Goal: Task Accomplishment & Management: Manage account settings

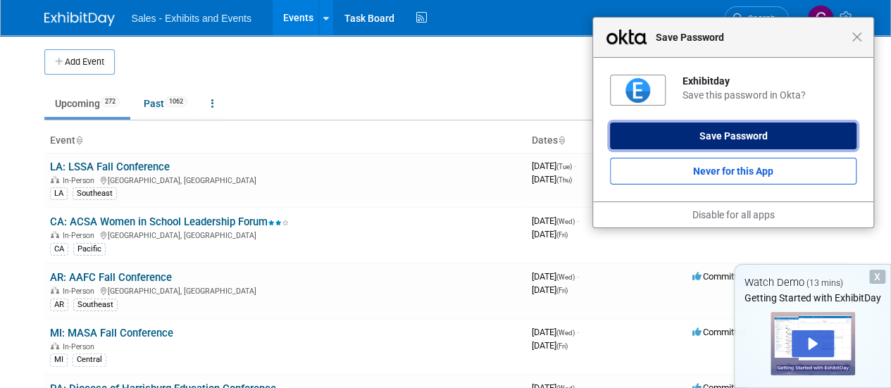
click at [756, 132] on button "Save Password" at bounding box center [733, 136] width 247 height 27
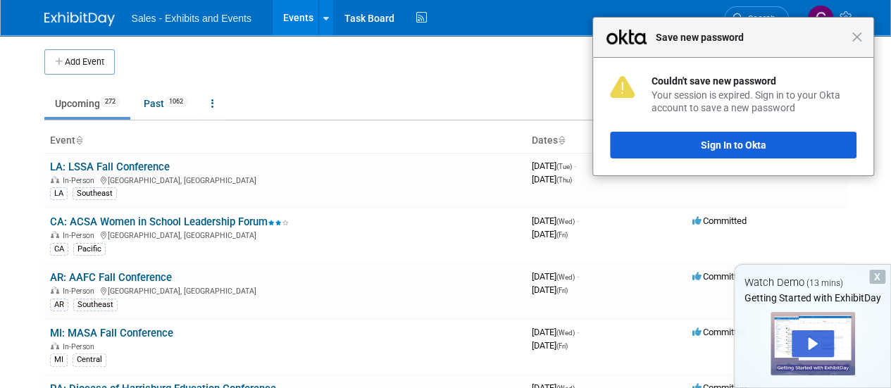
click at [407, 54] on td at bounding box center [403, 61] width 576 height 25
click at [855, 41] on span "Close" at bounding box center [857, 37] width 11 height 11
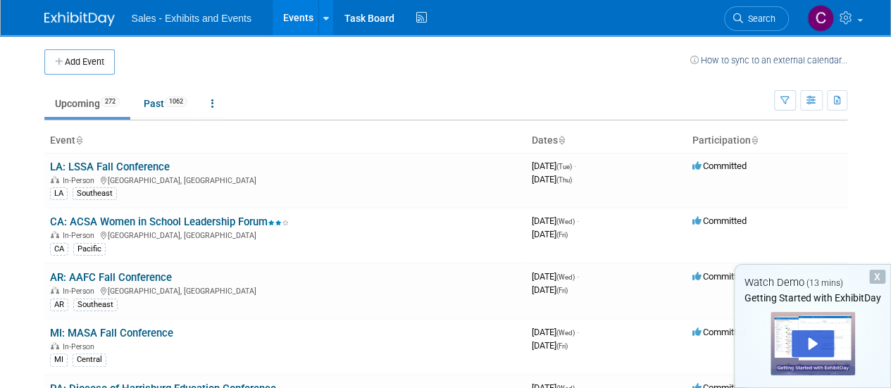
click at [210, 22] on span "Sales - Exhibits and Events" at bounding box center [192, 18] width 120 height 11
click at [331, 25] on link at bounding box center [326, 17] width 15 height 35
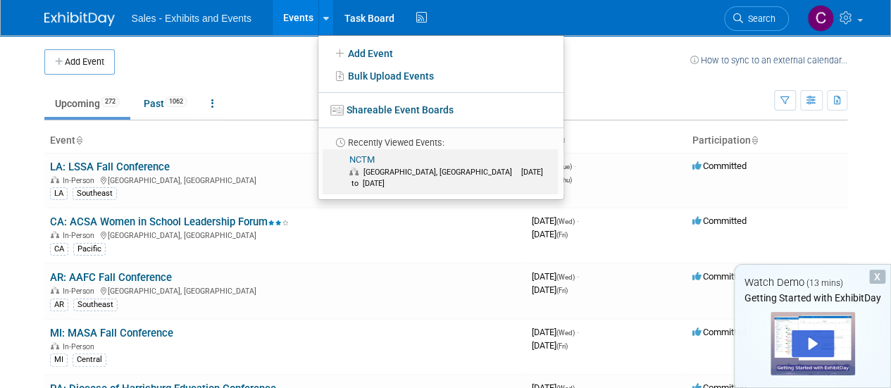
click at [365, 156] on link "NCTM [GEOGRAPHIC_DATA], [GEOGRAPHIC_DATA] [DATE] to [DATE]" at bounding box center [440, 171] width 235 height 45
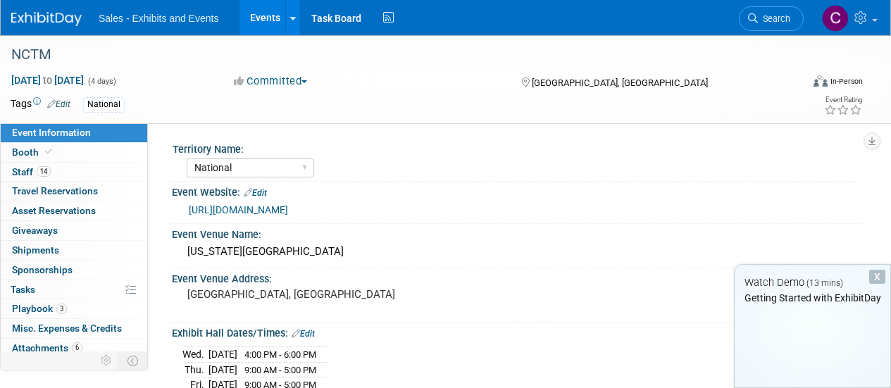
select select "National"
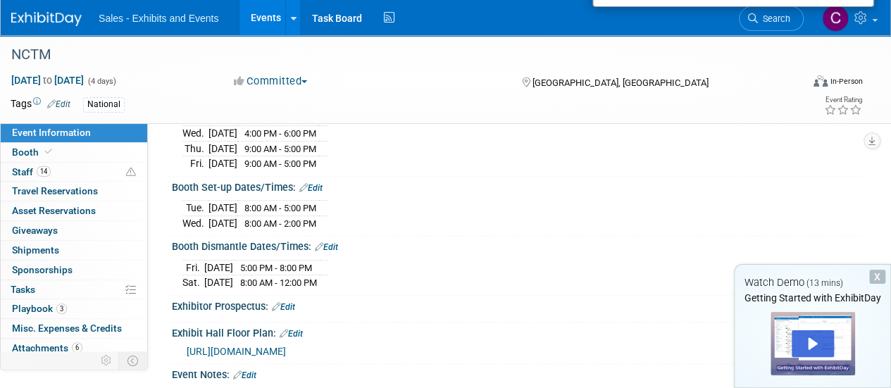
scroll to position [225, 0]
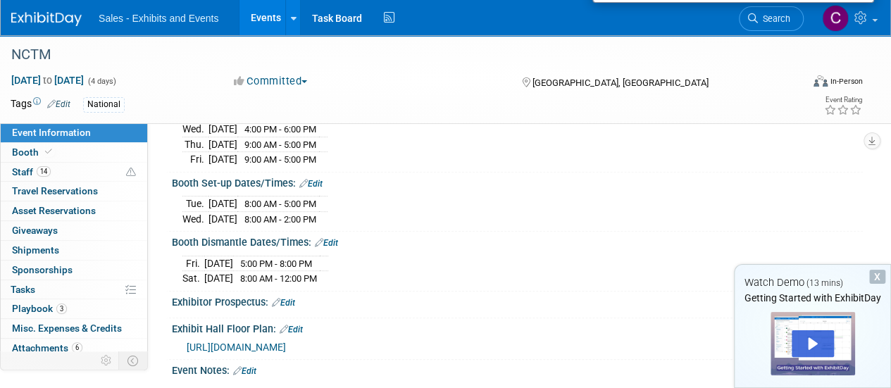
click at [319, 179] on link "Edit" at bounding box center [310, 184] width 23 height 10
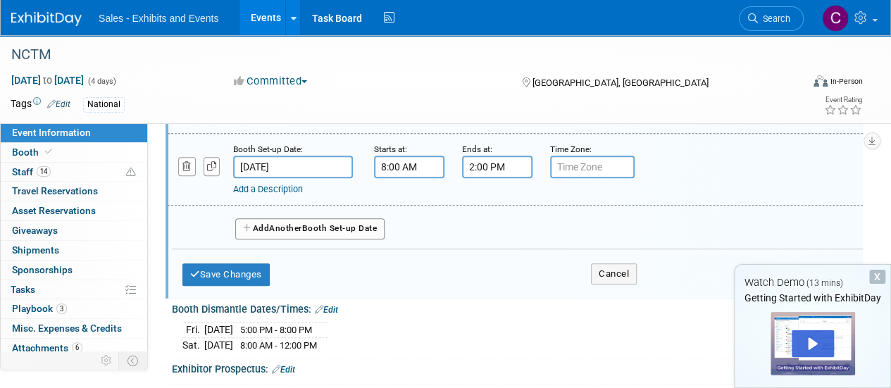
scroll to position [361, 0]
click at [621, 268] on button "Cancel" at bounding box center [614, 272] width 46 height 21
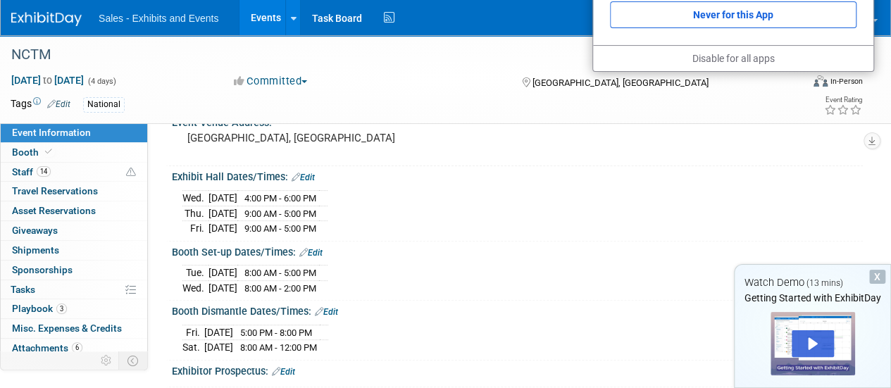
scroll to position [155, 0]
click at [235, 282] on td "Oct 15, 2025" at bounding box center [223, 289] width 29 height 15
click at [319, 249] on link "Edit" at bounding box center [310, 254] width 23 height 10
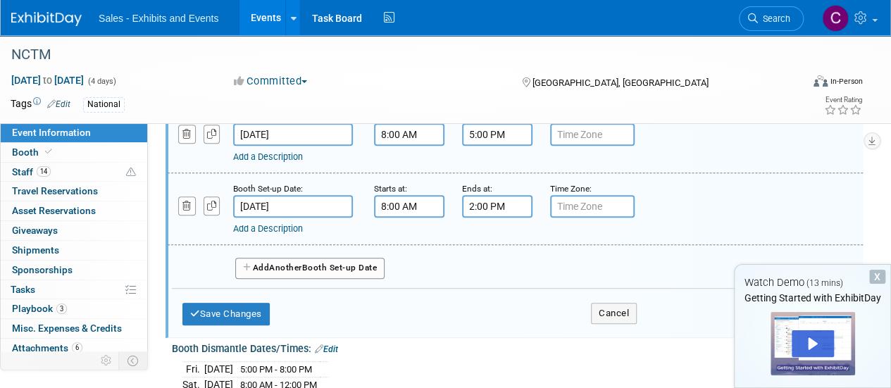
scroll to position [346, 0]
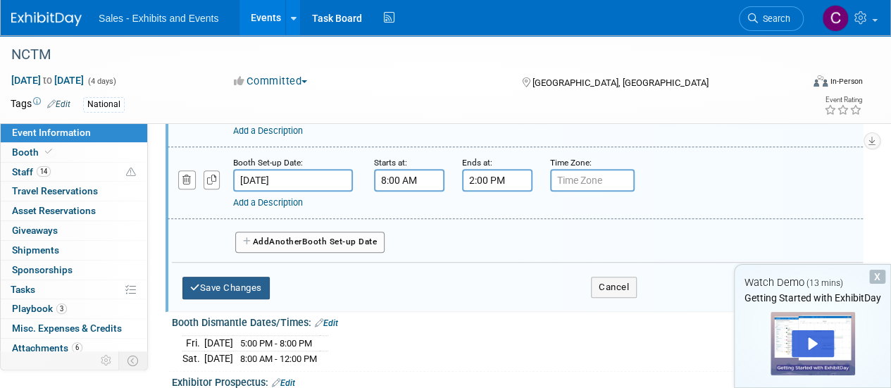
click at [236, 285] on button "Save Changes" at bounding box center [226, 288] width 87 height 23
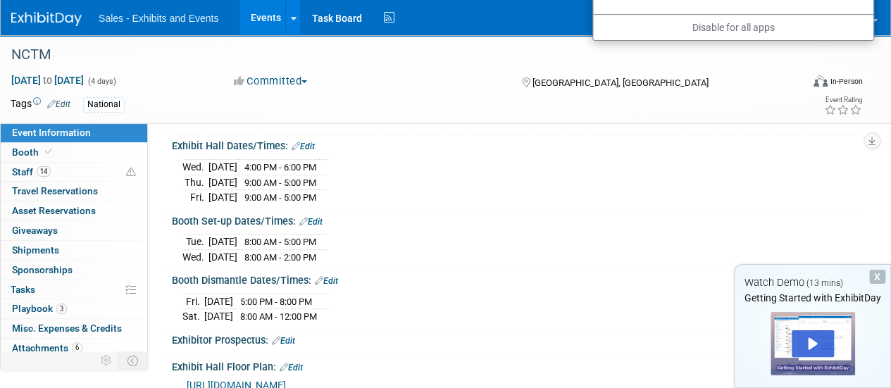
scroll to position [187, 0]
click at [44, 189] on span "Travel Reservations 0" at bounding box center [55, 190] width 86 height 11
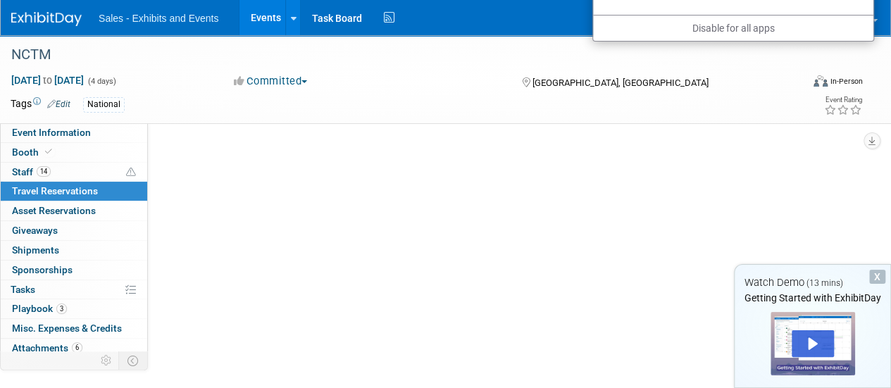
scroll to position [0, 0]
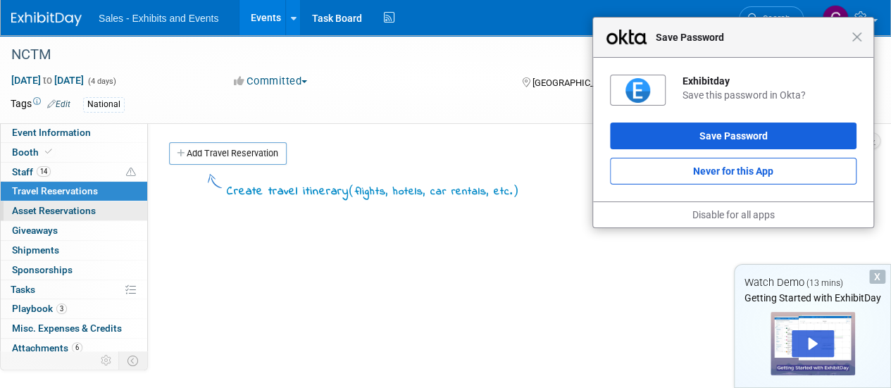
click at [48, 206] on span "Asset Reservations 0" at bounding box center [54, 210] width 84 height 11
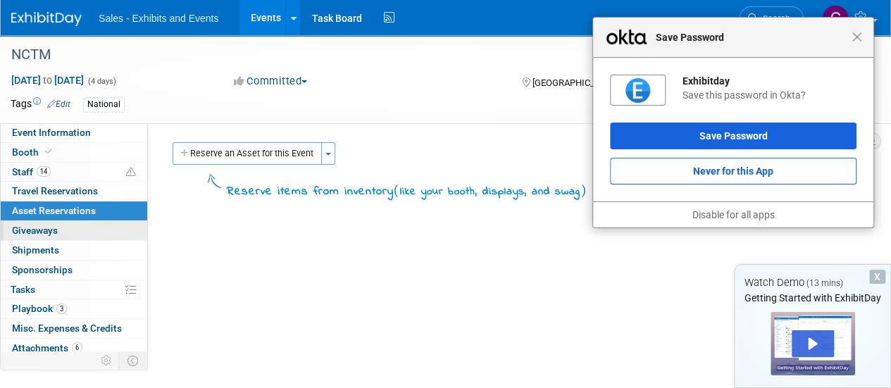
click at [45, 225] on span "Giveaways 0" at bounding box center [35, 230] width 46 height 11
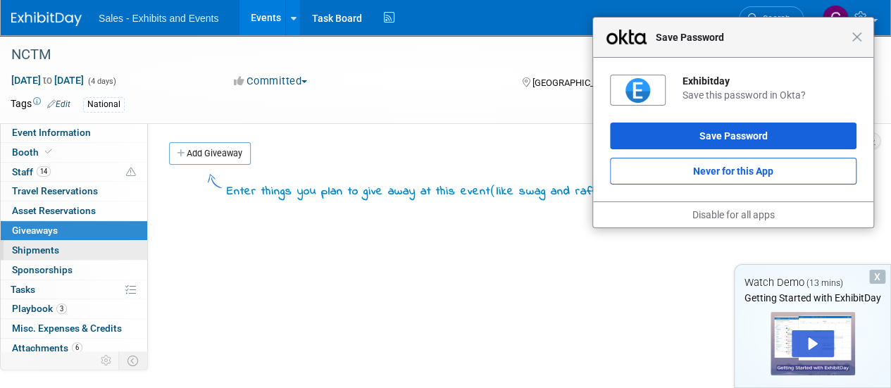
click at [44, 245] on span "Shipments 0" at bounding box center [35, 250] width 47 height 11
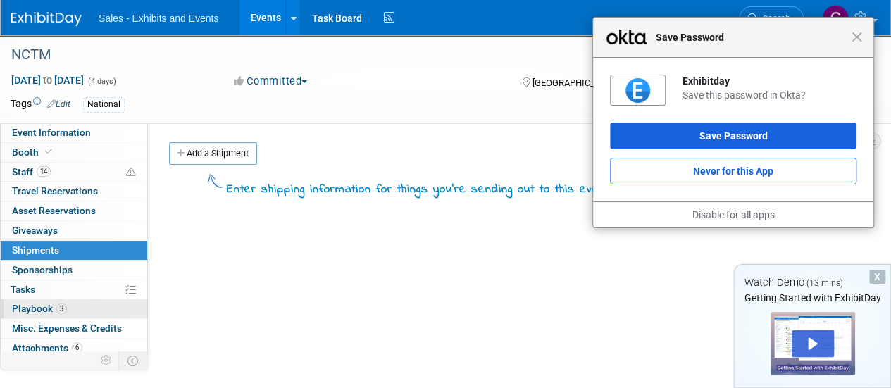
click at [39, 307] on span "Playbook 3" at bounding box center [39, 308] width 55 height 11
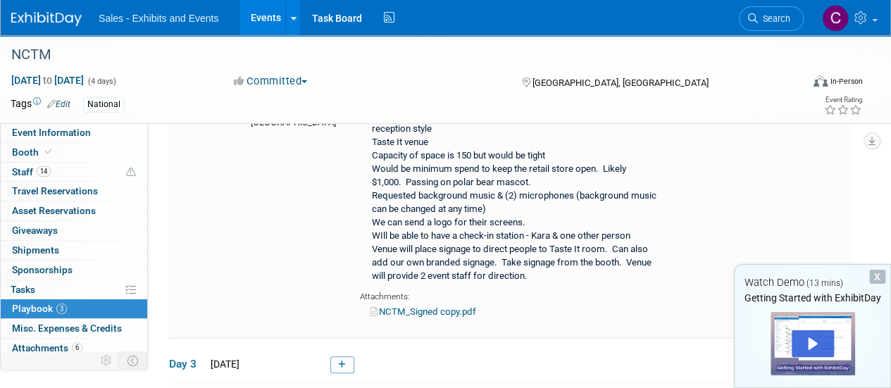
scroll to position [311, 0]
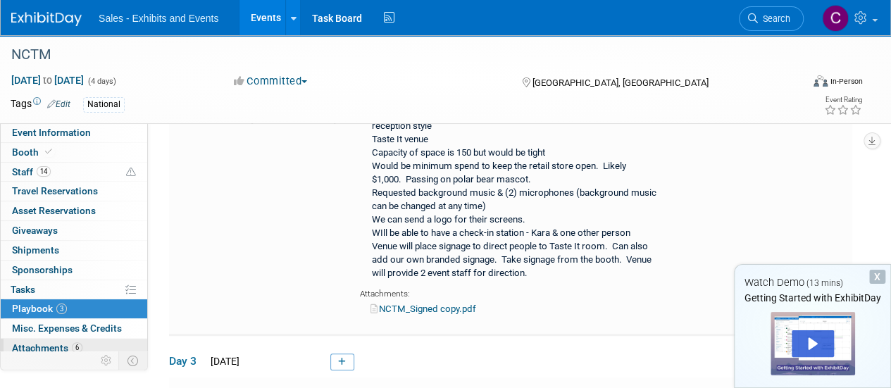
click at [45, 343] on span "Attachments 6" at bounding box center [47, 347] width 70 height 11
